Goal: Check status: Check status

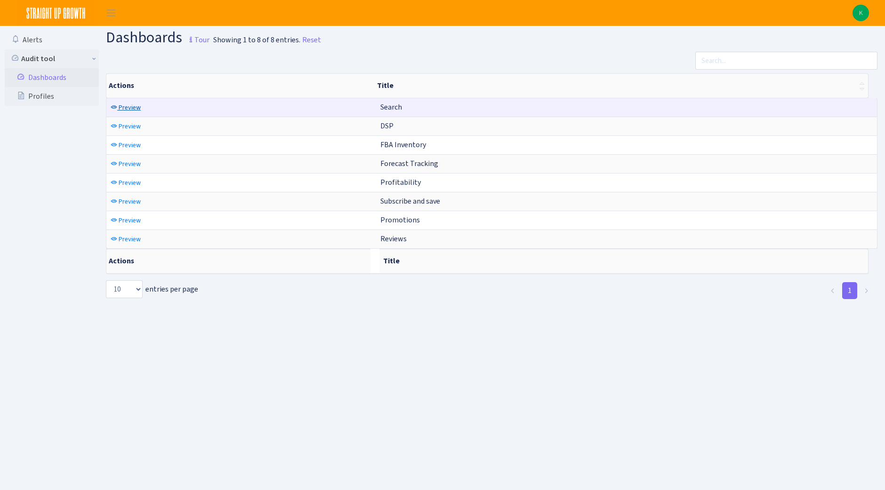
click at [136, 103] on span "Preview" at bounding box center [130, 107] width 22 height 9
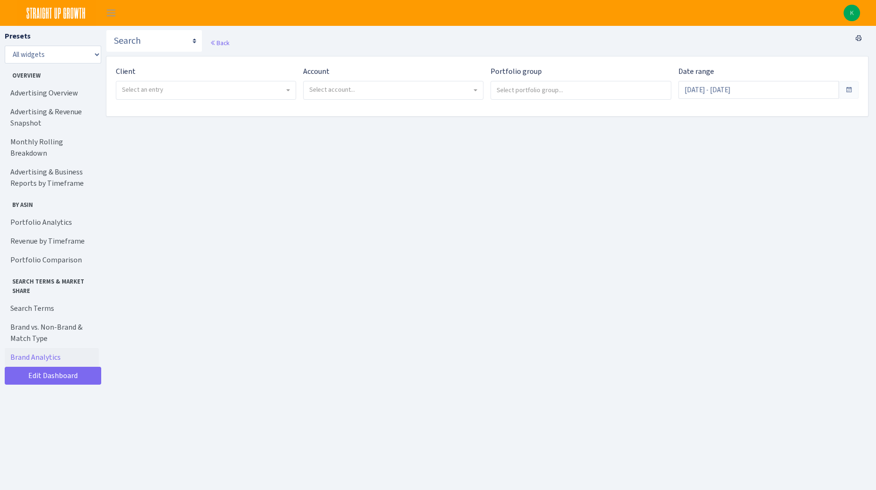
click at [268, 96] on span "Select an entry" at bounding box center [205, 90] width 179 height 18
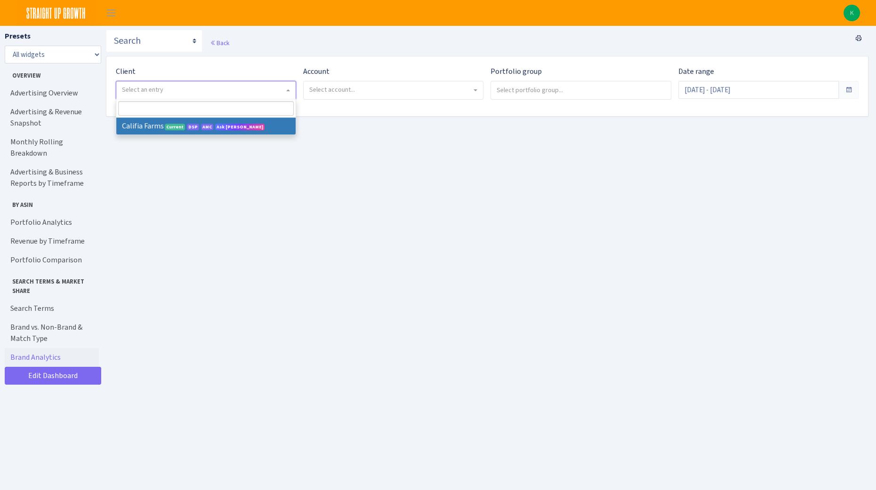
select select "280"
select select
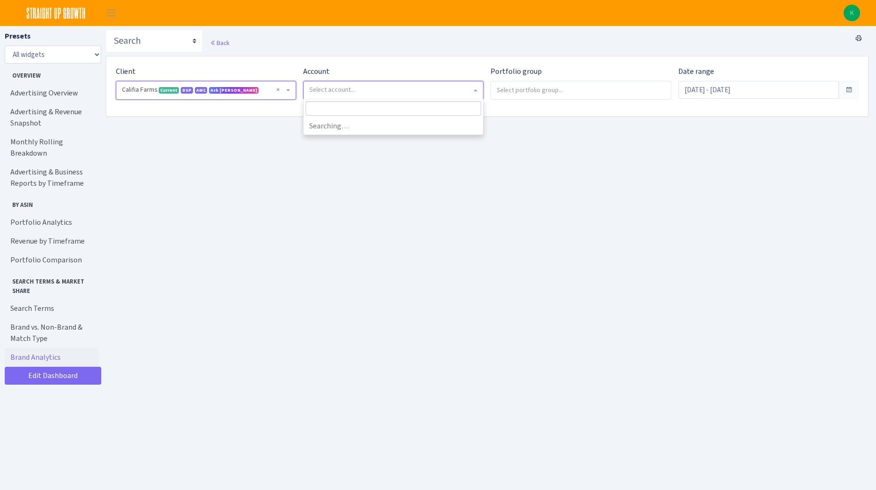
click at [467, 87] on span "Select account..." at bounding box center [390, 89] width 162 height 9
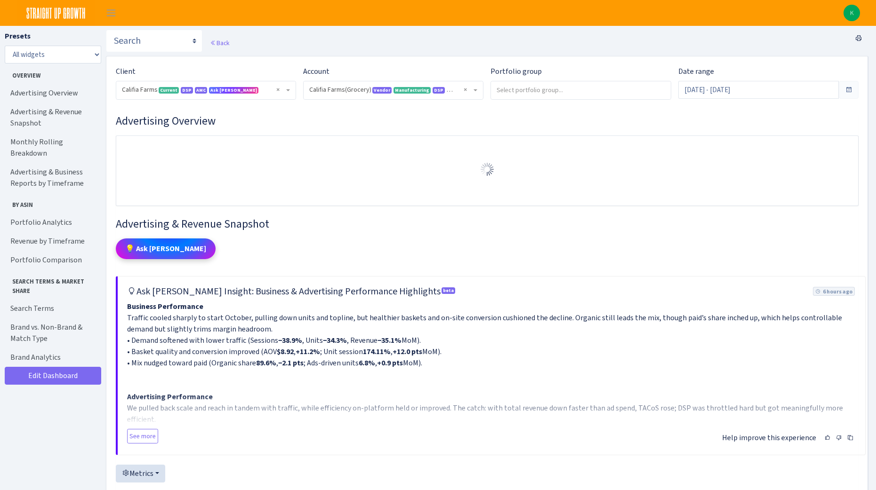
select select "2582519145631985"
click at [583, 86] on input "search" at bounding box center [581, 89] width 180 height 17
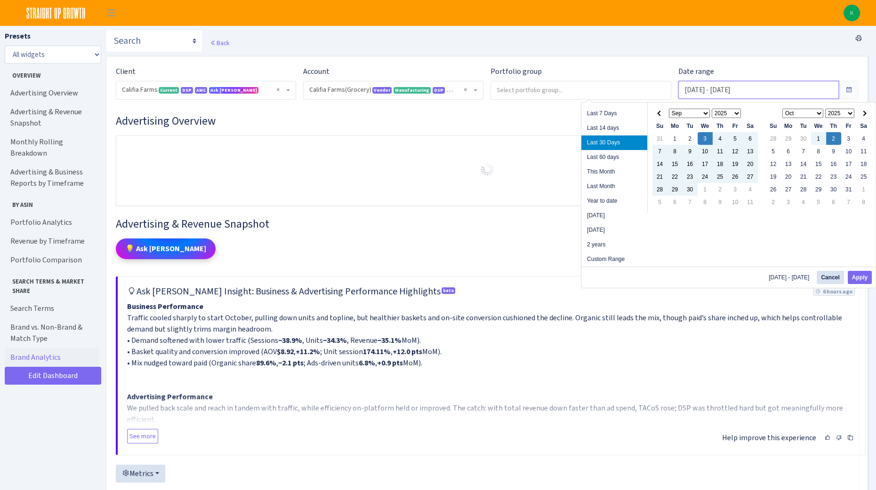
click at [718, 89] on input "Sep 3, 2025 - Oct 2, 2025" at bounding box center [758, 90] width 160 height 18
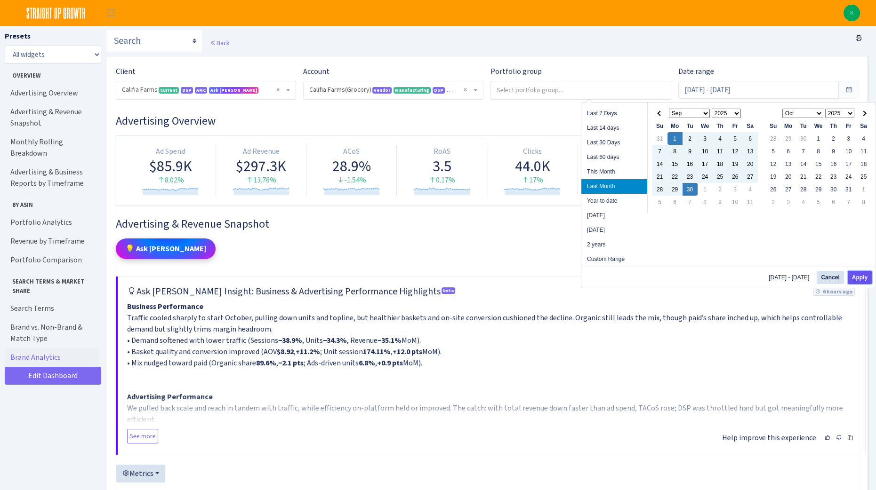
click at [859, 275] on button "Apply" at bounding box center [860, 277] width 24 height 13
type input "[DATE] - [DATE]"
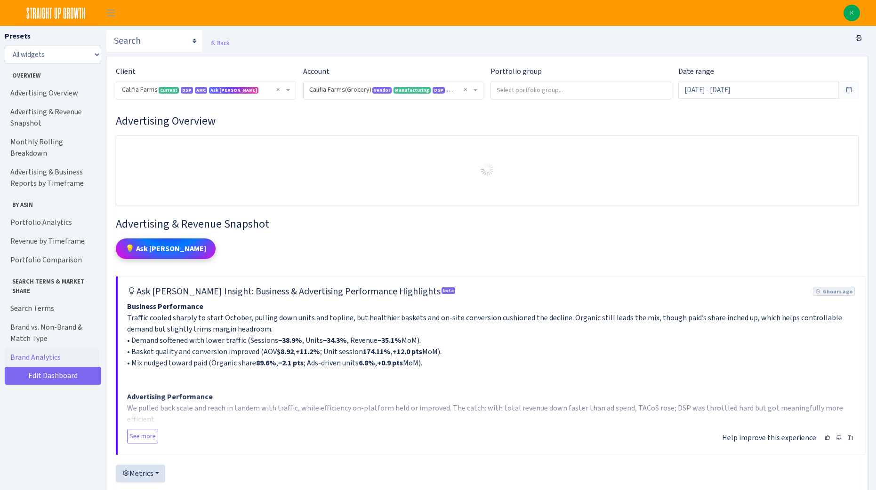
select select "2582519145631985"
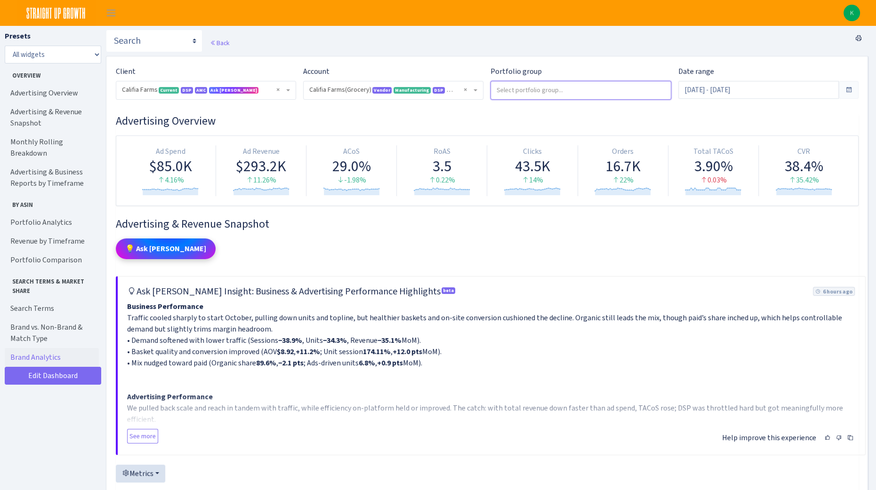
click at [566, 86] on input "search" at bounding box center [581, 89] width 180 height 17
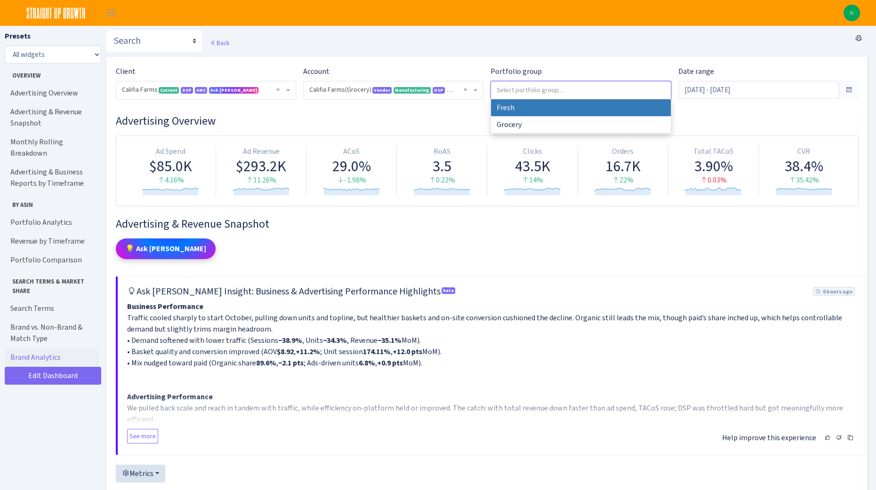
select select "Fresh"
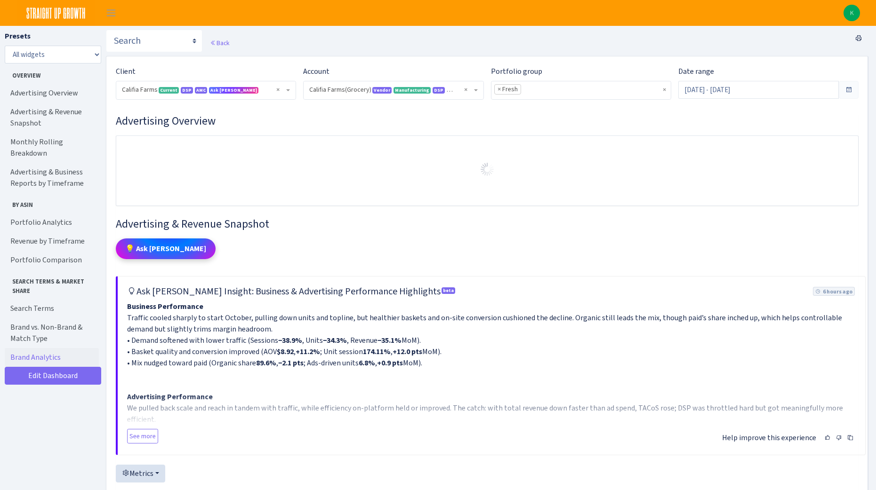
select select "2582519145631985"
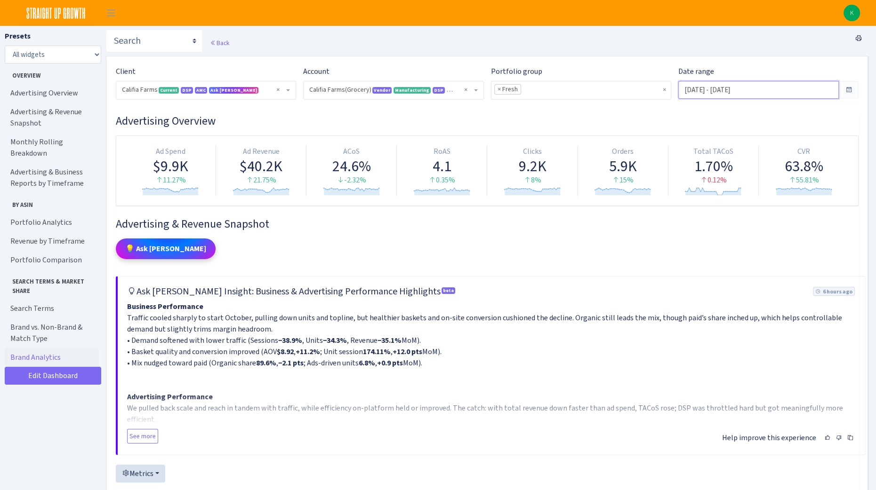
click at [769, 92] on input "Sep 3, 2025 - Oct 2, 2025" at bounding box center [758, 90] width 160 height 18
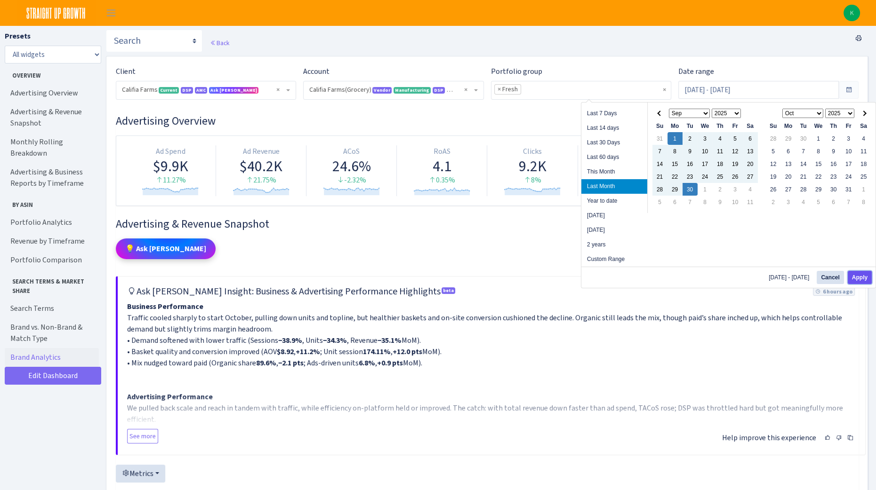
click at [853, 276] on button "Apply" at bounding box center [860, 277] width 24 height 13
type input "[DATE] - [DATE]"
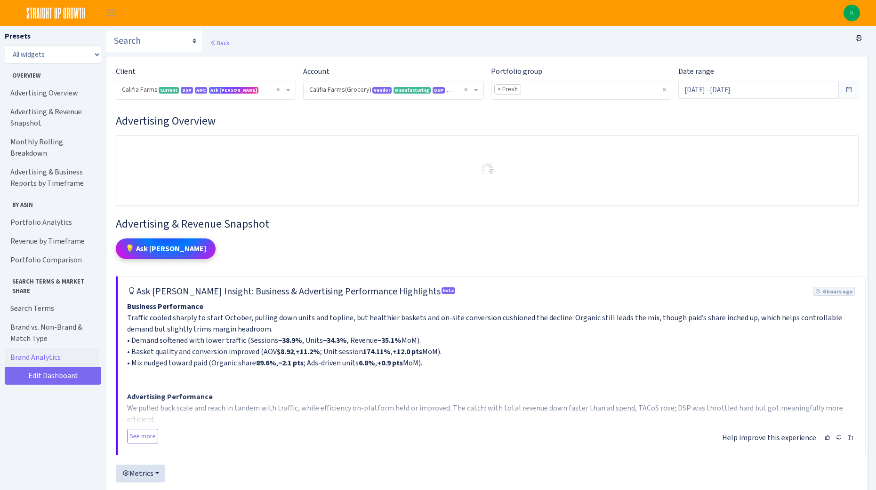
select select "2582519145631985"
